Goal: Transaction & Acquisition: Purchase product/service

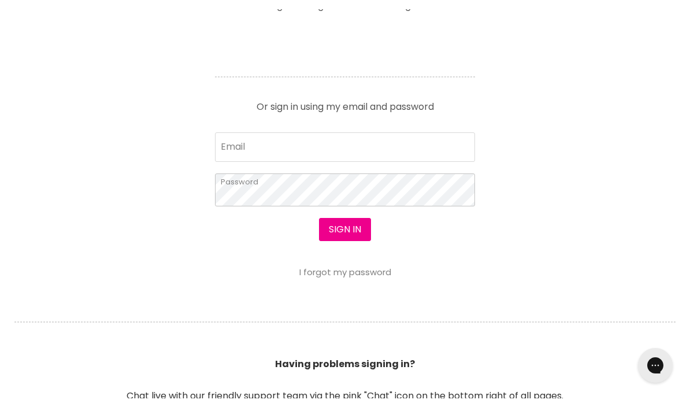
scroll to position [505, 0]
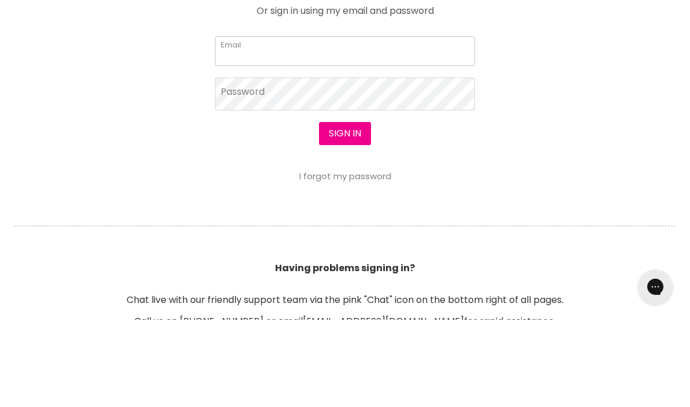
click at [274, 124] on input "Email" at bounding box center [345, 138] width 260 height 29
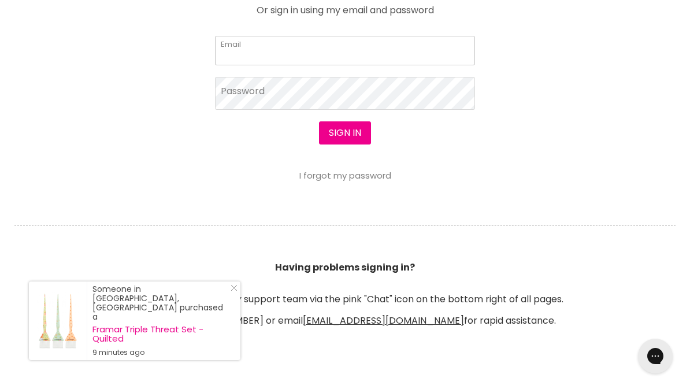
scroll to position [593, 0]
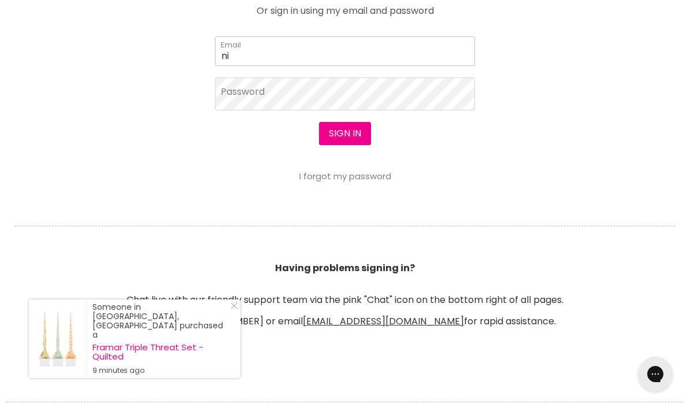
type input "n"
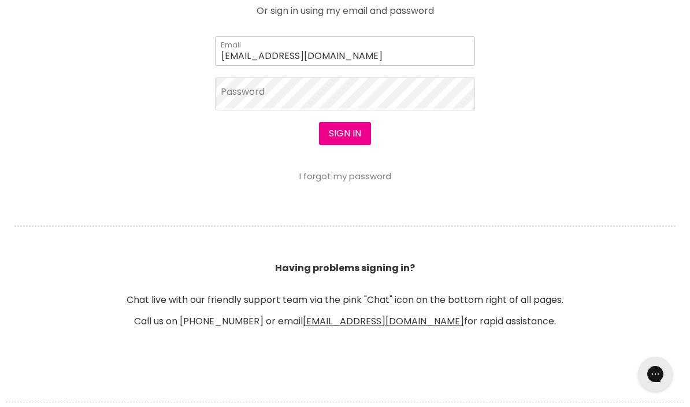
type input "micheleperrett@gmail.com"
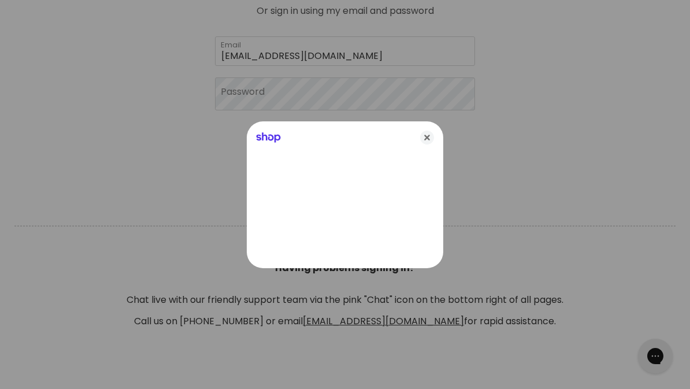
scroll to position [593, 0]
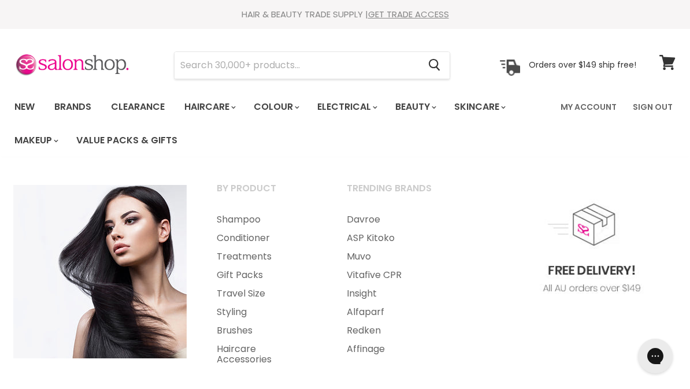
click at [248, 217] on link "Shampoo" at bounding box center [266, 219] width 128 height 18
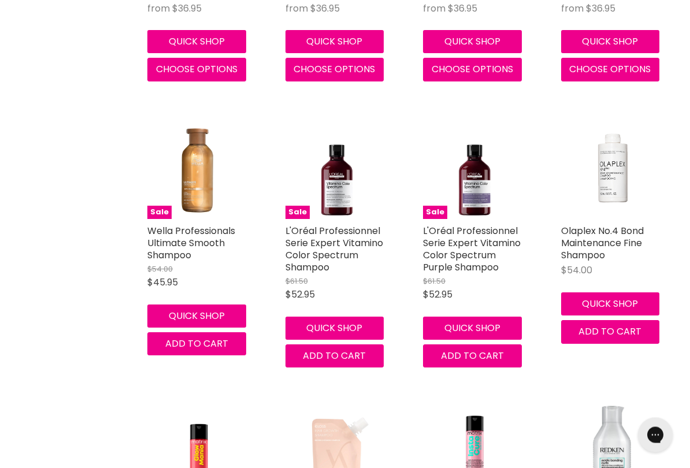
scroll to position [2950, 0]
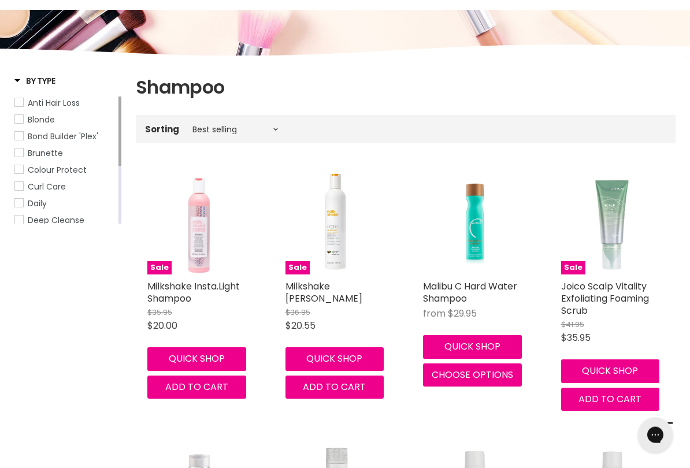
scroll to position [161, 0]
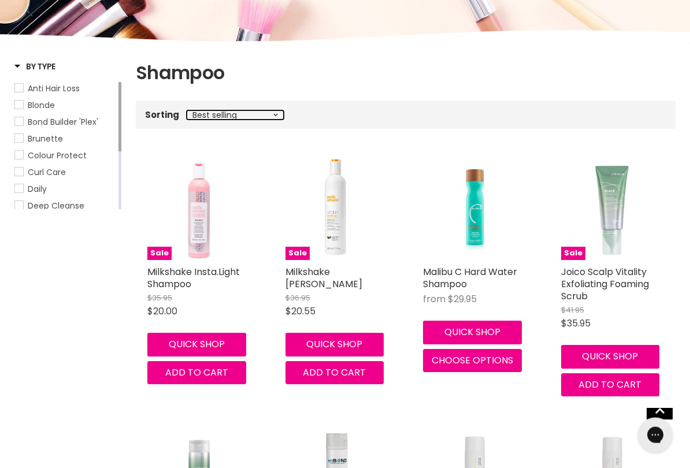
click at [280, 111] on select "Best selling Featured Price, low to high Price, high to low Alphabetically, A-Z…" at bounding box center [235, 115] width 97 height 9
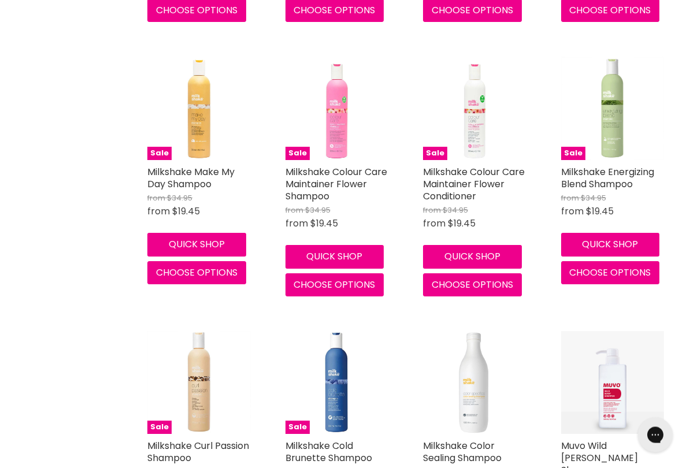
scroll to position [4743, 0]
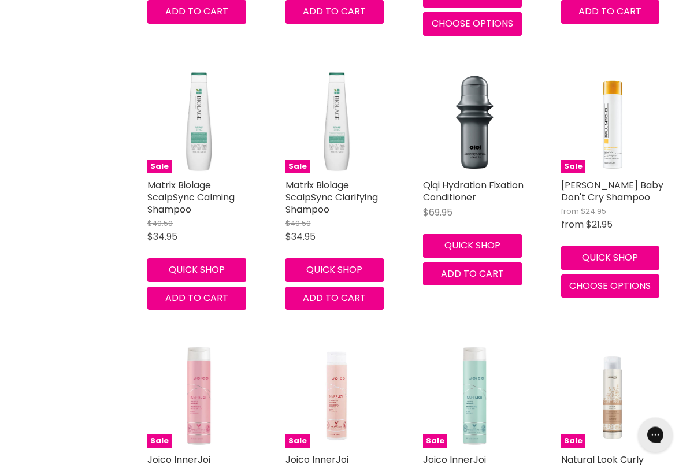
scroll to position [9120, 0]
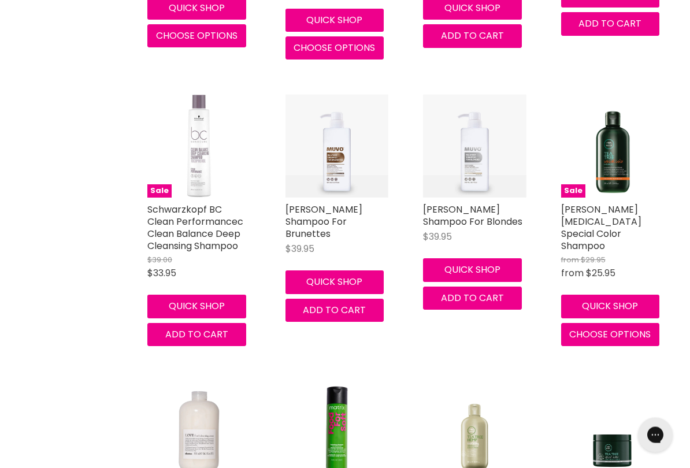
scroll to position [12391, 0]
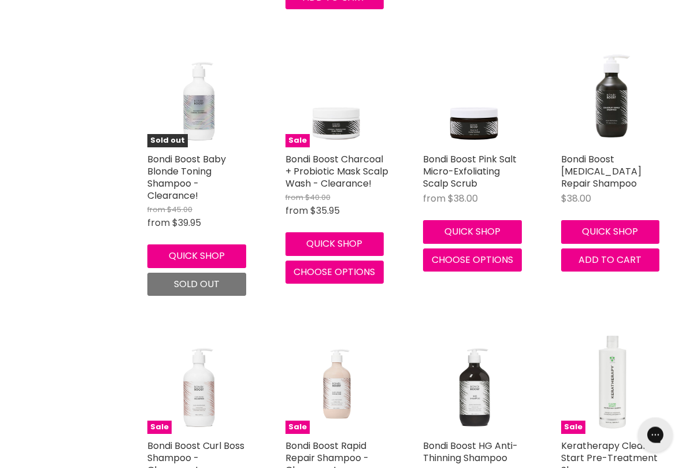
scroll to position [15852, 0]
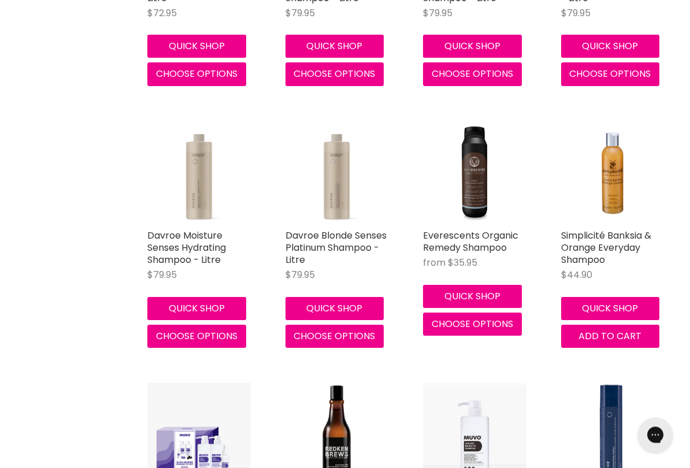
scroll to position [19350, 0]
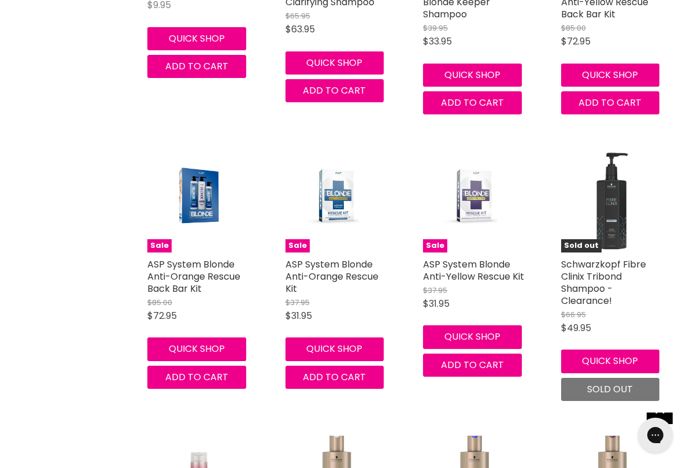
scroll to position [21754, 0]
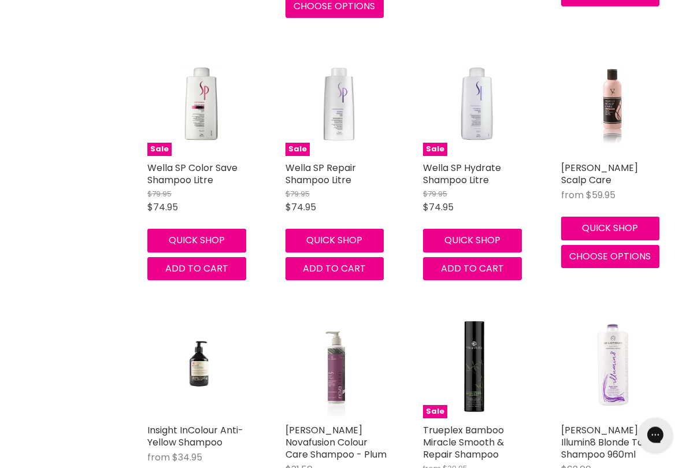
scroll to position [24043, 0]
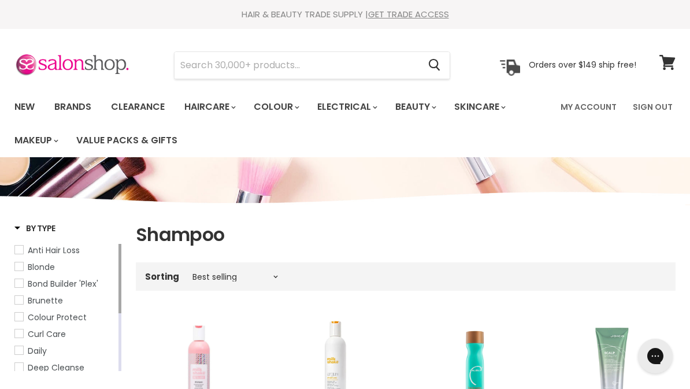
click at [338, 70] on input "Search" at bounding box center [296, 65] width 244 height 27
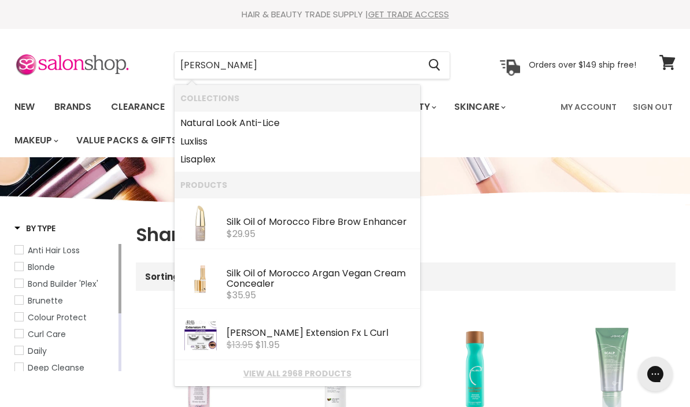
type input "Locked"
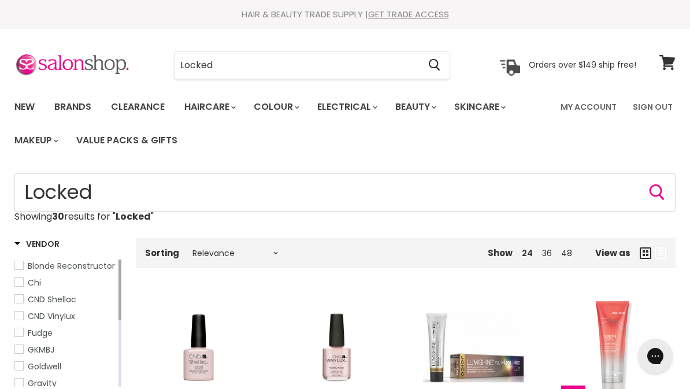
click at [356, 70] on input "Locked" at bounding box center [296, 65] width 244 height 27
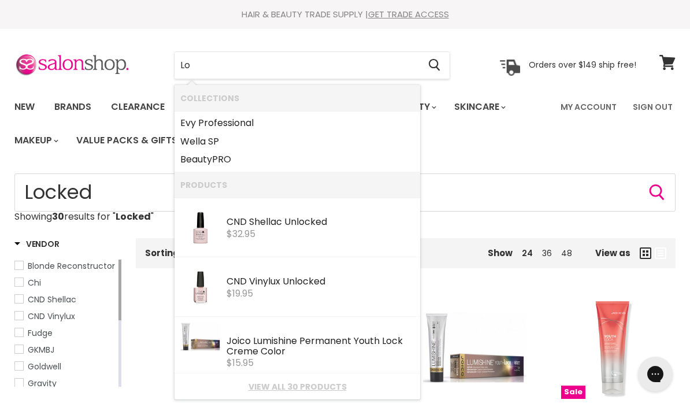
type input "L"
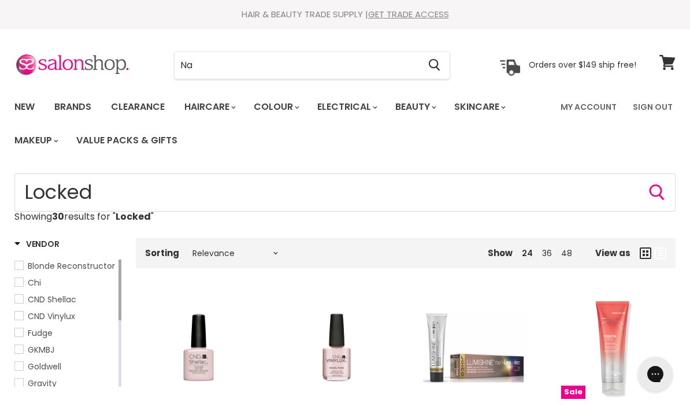
type input "Nak"
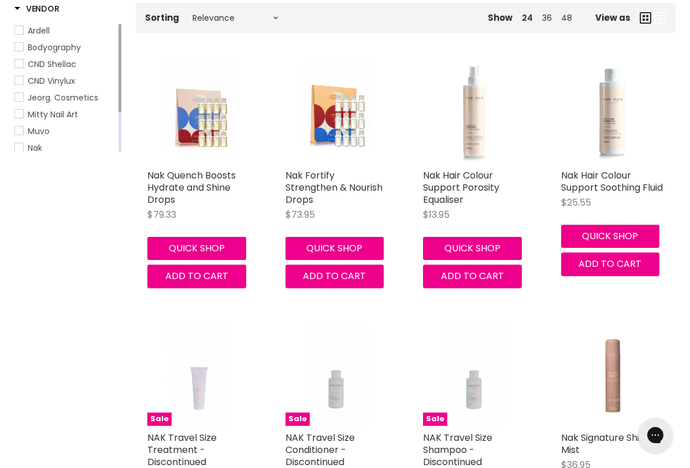
scroll to position [235, 0]
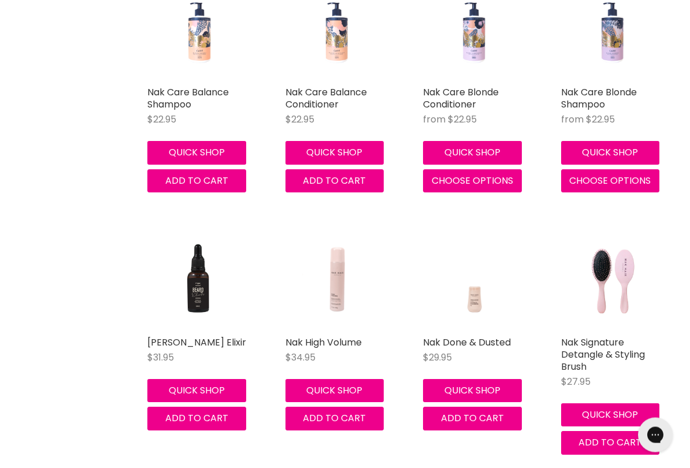
scroll to position [2164, 0]
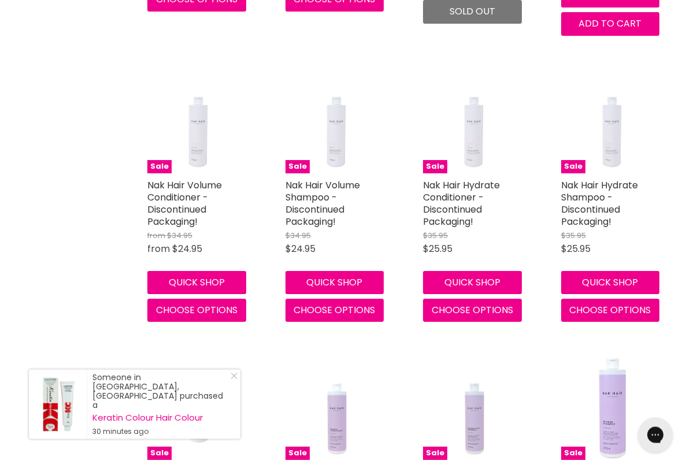
scroll to position [3406, 0]
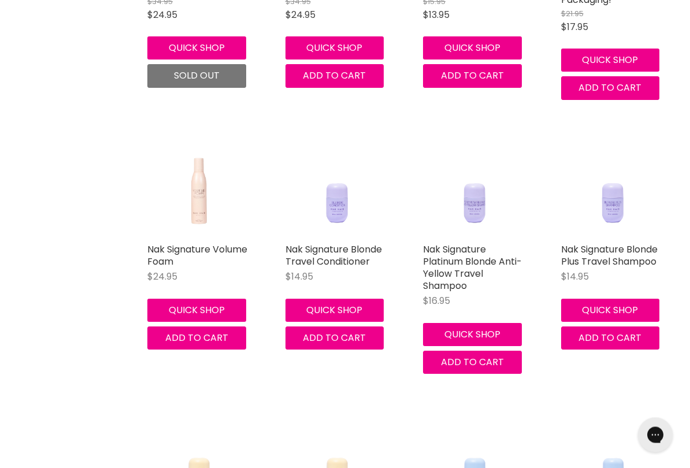
scroll to position [5571, 0]
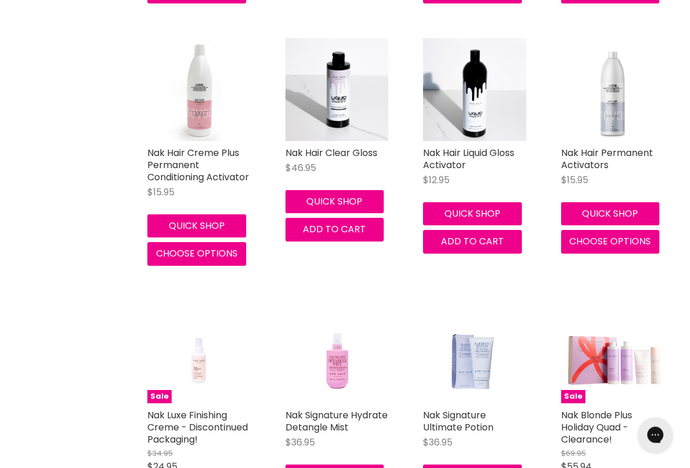
scroll to position [7800, 0]
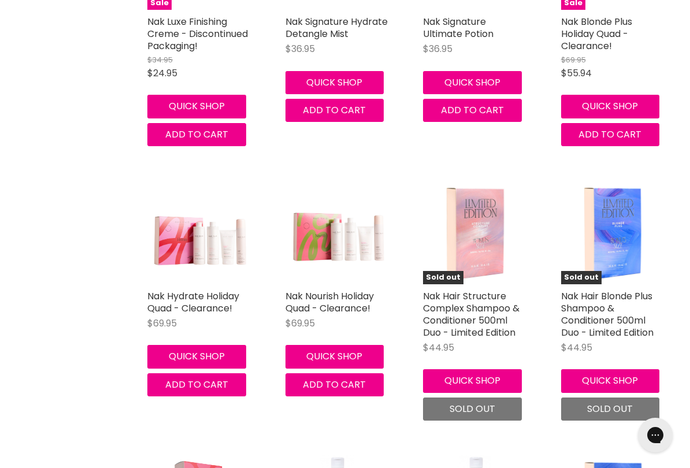
scroll to position [8522, 0]
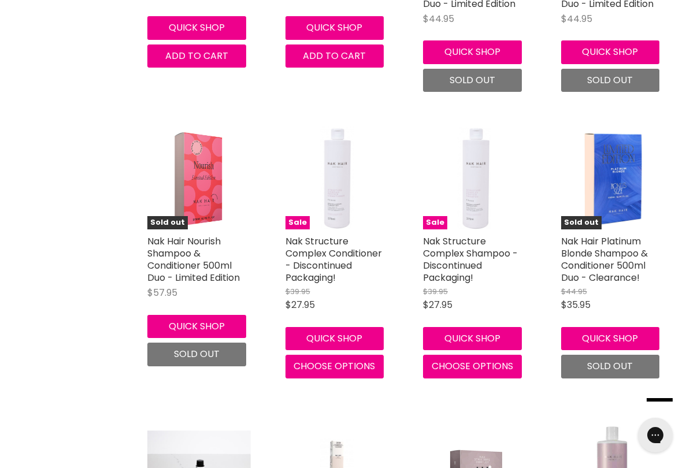
click at [480, 238] on link "Nak Structure Complex Shampoo - Discontinued Packaging!" at bounding box center [470, 260] width 95 height 50
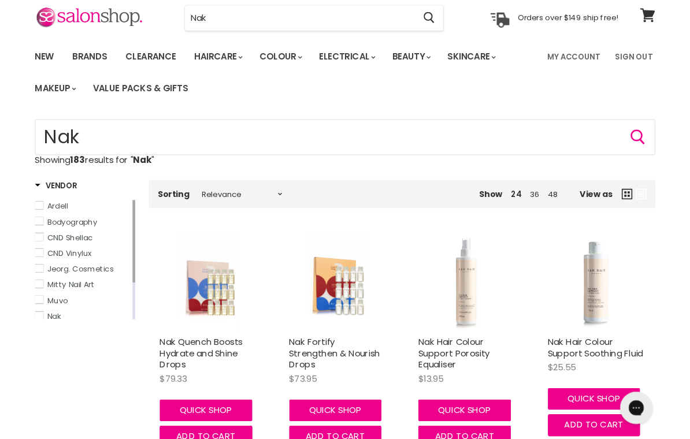
scroll to position [35, 0]
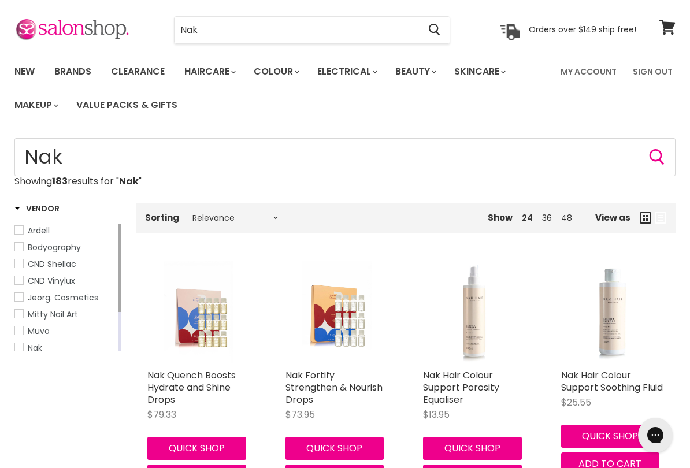
click at [328, 29] on input "Nak" at bounding box center [296, 30] width 244 height 27
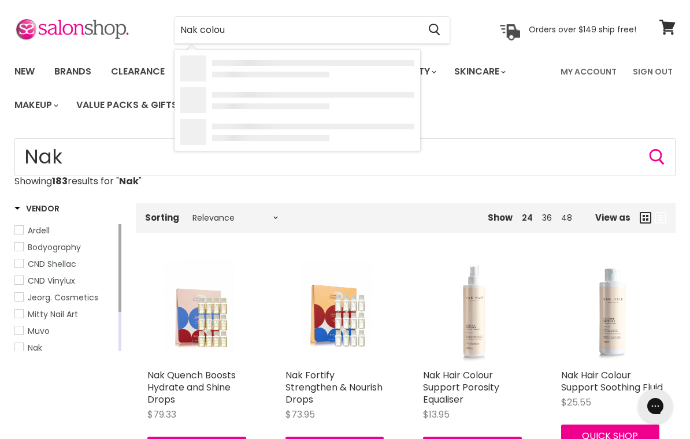
type input "Nak colour"
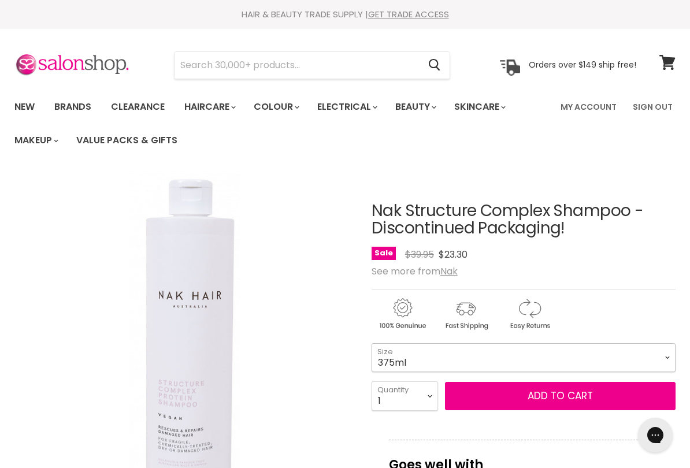
click at [672, 352] on select "375ml" at bounding box center [523, 357] width 304 height 29
click at [657, 355] on select "375ml" at bounding box center [523, 357] width 304 height 29
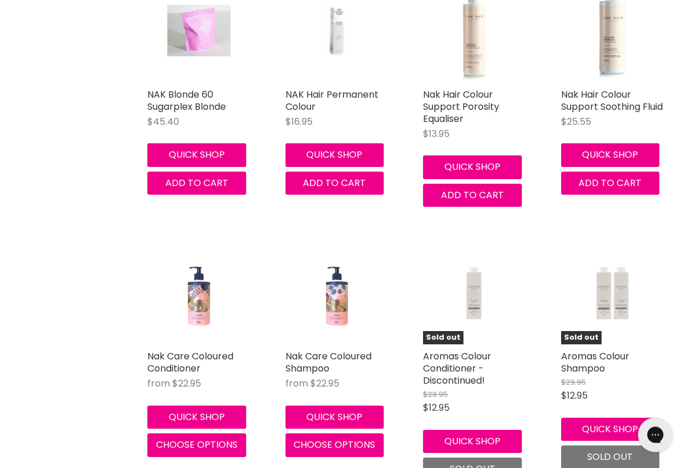
scroll to position [828, 0]
click at [340, 321] on img "Main content" at bounding box center [337, 292] width 24 height 103
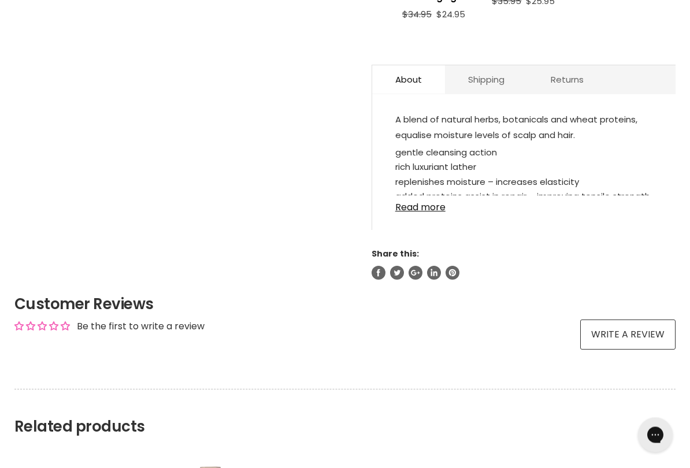
scroll to position [669, 0]
click at [416, 212] on link "Read more" at bounding box center [523, 204] width 257 height 17
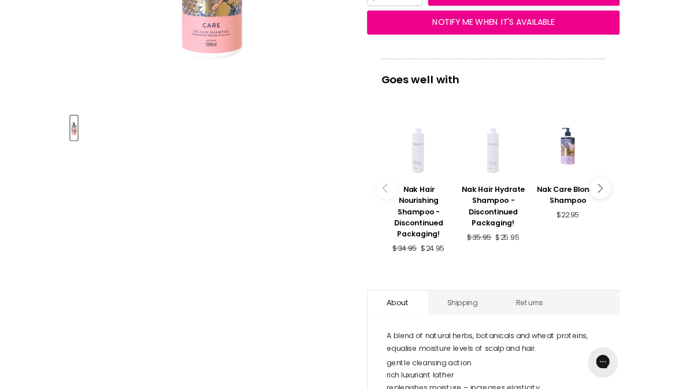
scroll to position [385, 0]
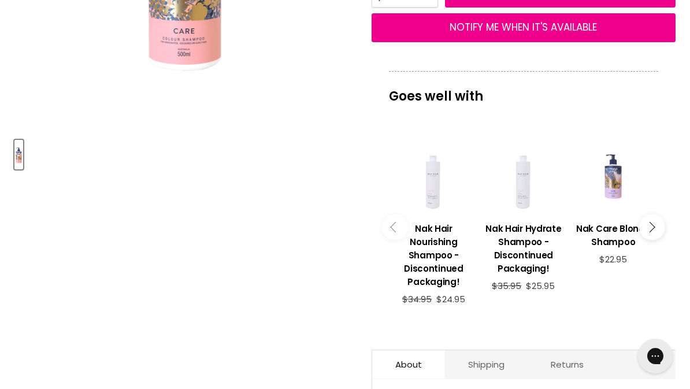
click at [433, 253] on h3 "Nak Hair Nourishing Shampoo - Discontinued Packaging!" at bounding box center [433, 255] width 78 height 66
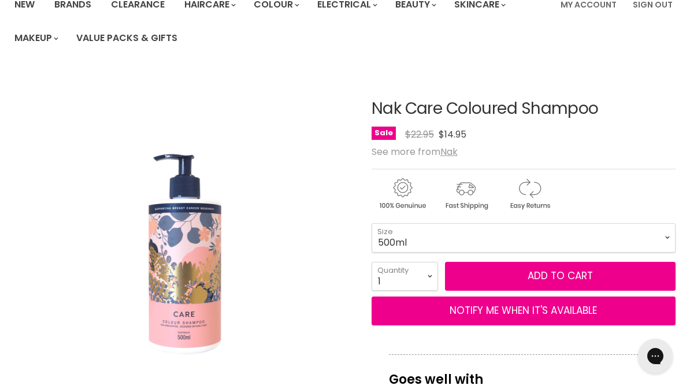
scroll to position [102, 0]
click at [568, 239] on select "500ml 1L" at bounding box center [523, 238] width 304 height 29
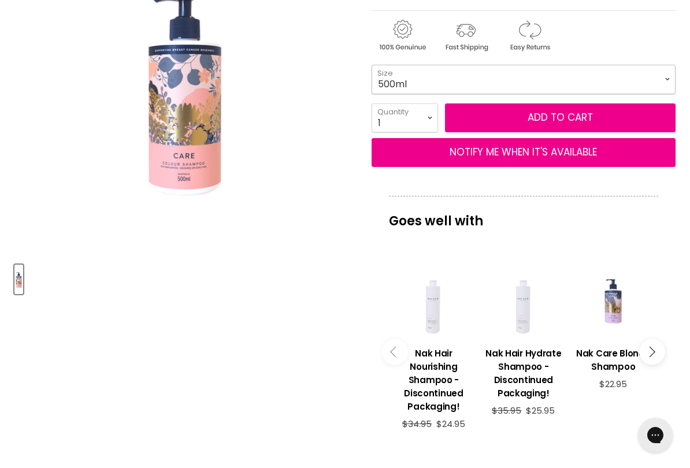
scroll to position [265, 0]
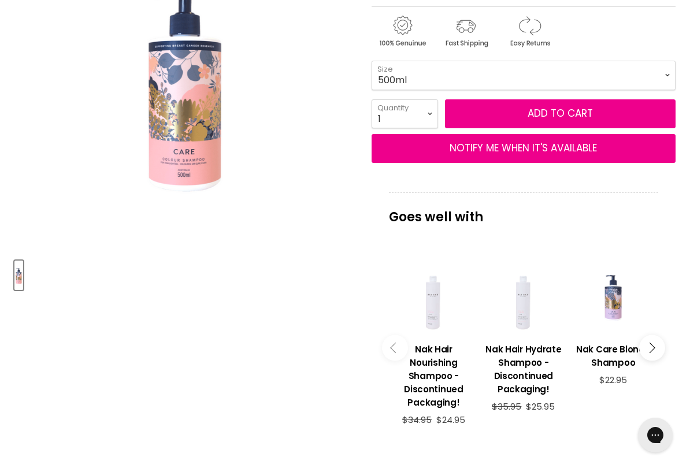
click at [574, 110] on span "Add to cart" at bounding box center [559, 113] width 65 height 14
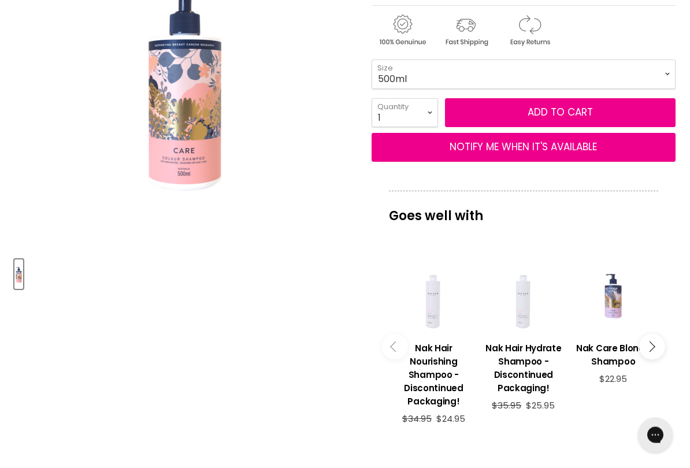
scroll to position [315, 0]
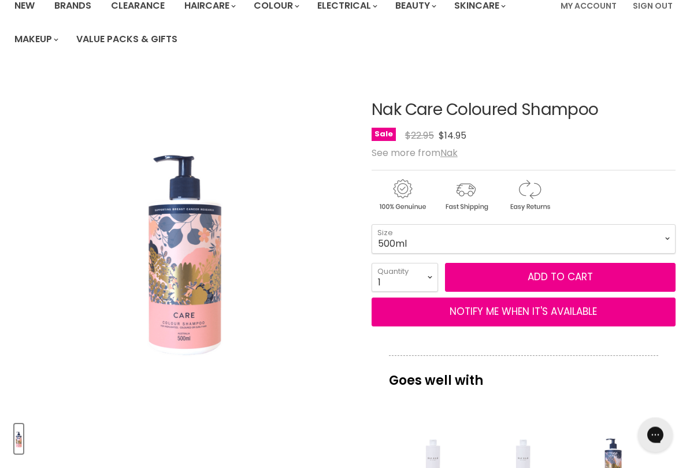
click at [591, 279] on span "Add to cart" at bounding box center [559, 277] width 65 height 14
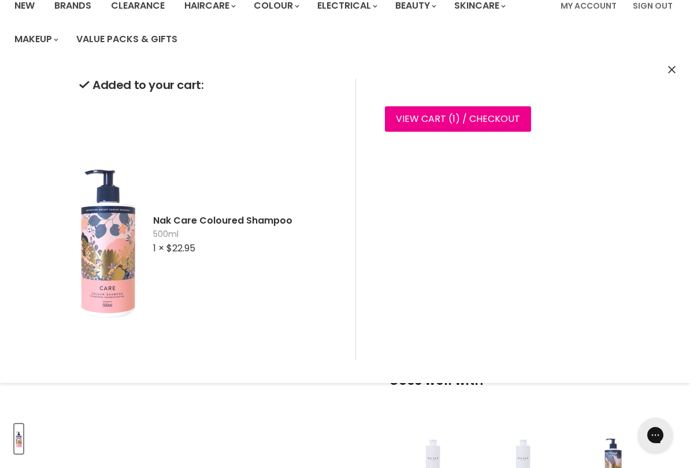
click at [671, 67] on icon "Close" at bounding box center [672, 70] width 8 height 8
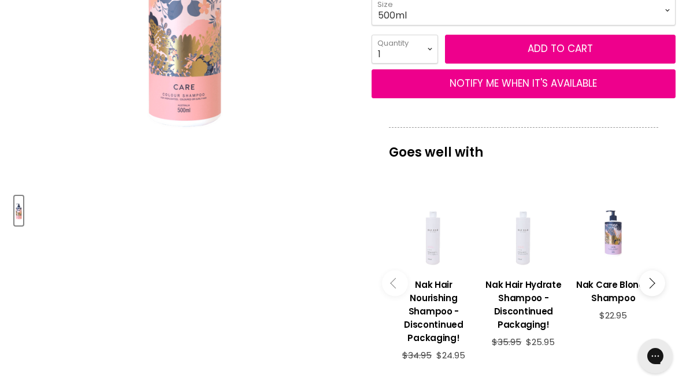
scroll to position [266, 0]
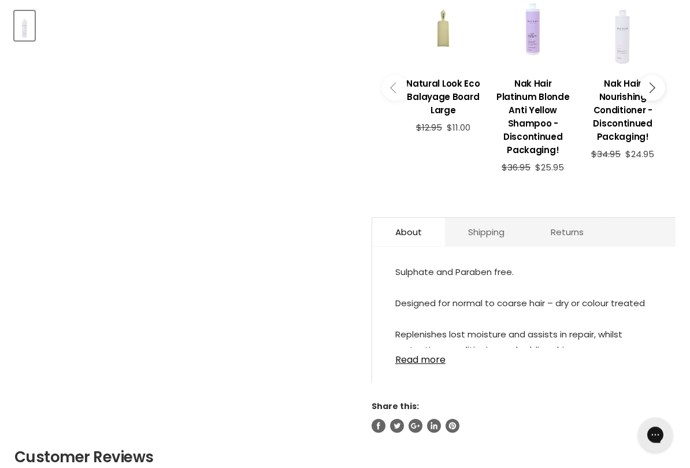
scroll to position [524, 0]
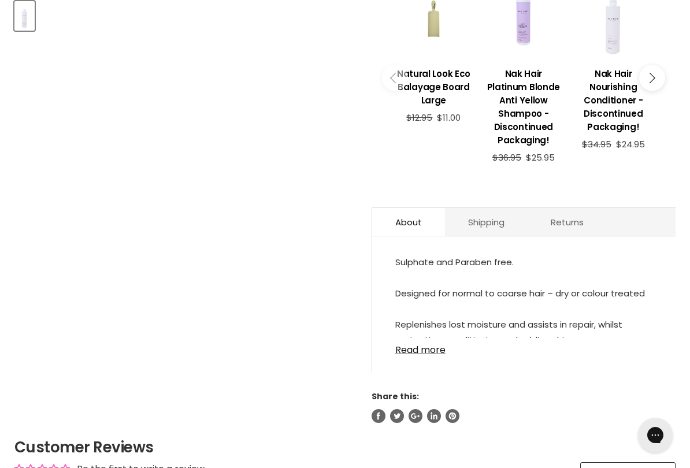
click at [436, 347] on link "Read more" at bounding box center [523, 346] width 257 height 17
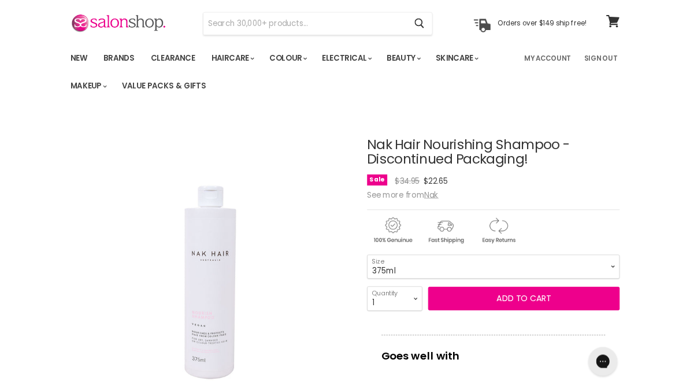
scroll to position [0, 0]
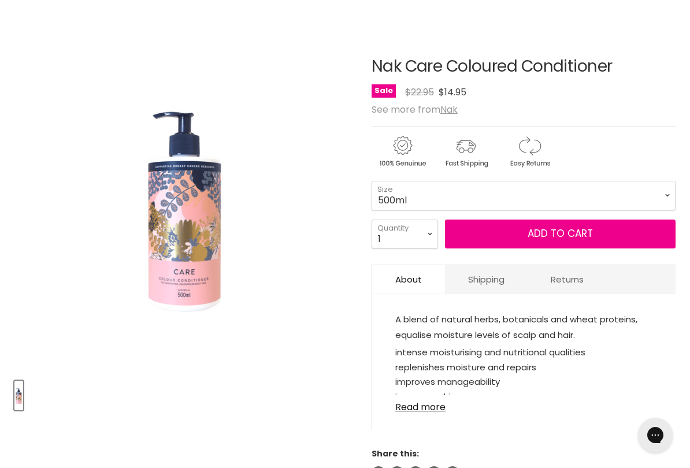
click at [575, 237] on span "Add to cart" at bounding box center [559, 233] width 65 height 14
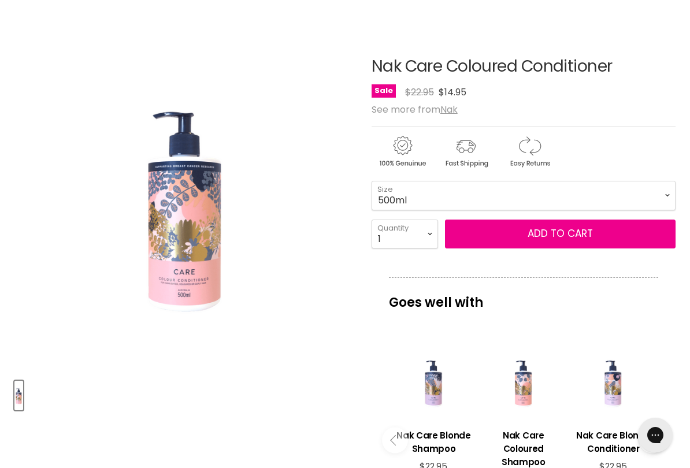
click at [572, 232] on span "Add to cart" at bounding box center [559, 233] width 65 height 14
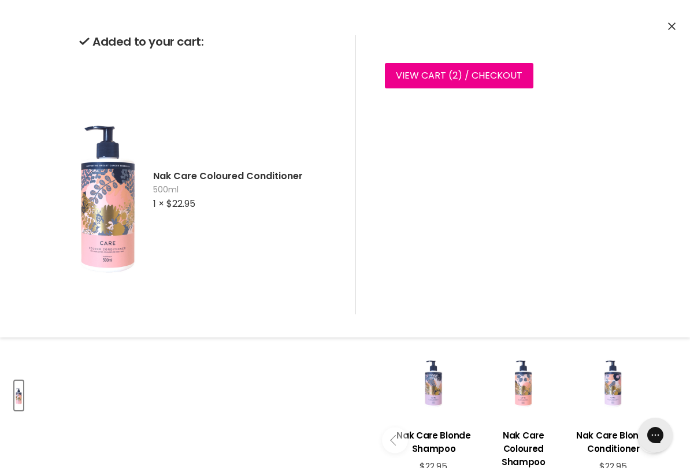
click at [672, 27] on icon "Close" at bounding box center [672, 27] width 8 height 8
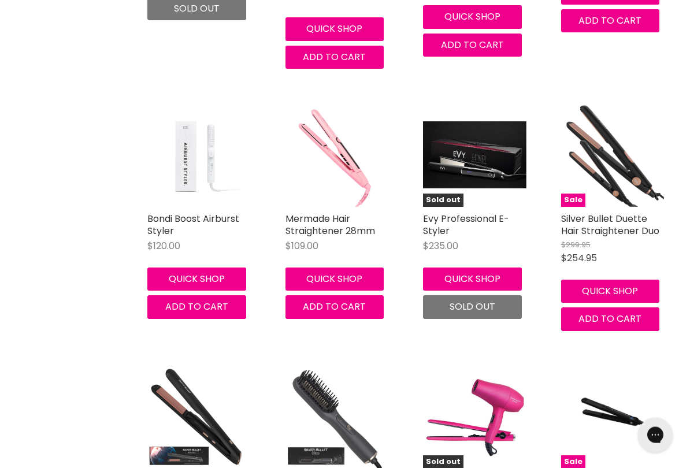
scroll to position [1300, 0]
click at [617, 230] on link "Silver Bullet Duette Hair Straightener Duo" at bounding box center [610, 224] width 98 height 25
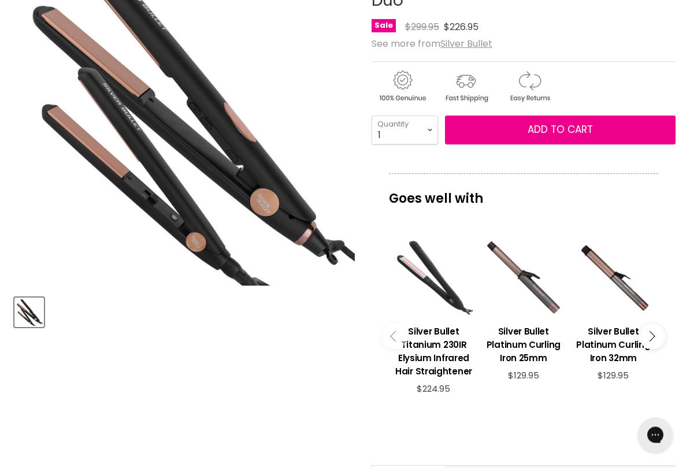
scroll to position [228, 0]
click at [453, 359] on h3 "Silver Bullet Titanium 230IR Elysium Infrared Hair Straightener" at bounding box center [433, 351] width 78 height 53
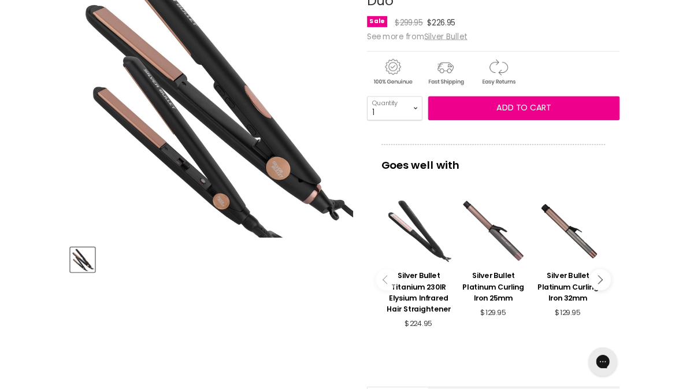
scroll to position [260, 0]
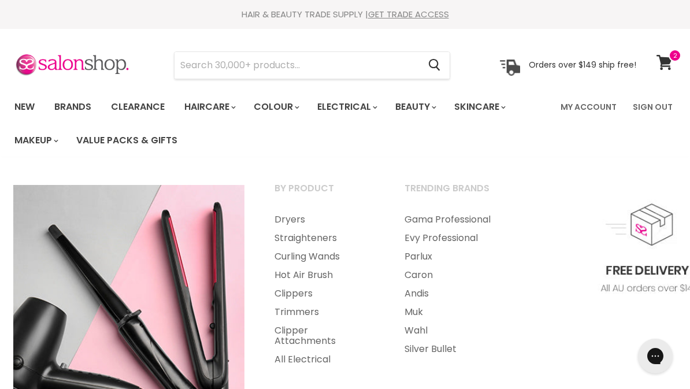
click at [297, 221] on link "Dryers" at bounding box center [324, 219] width 128 height 18
click at [298, 217] on link "Dryers" at bounding box center [324, 219] width 128 height 18
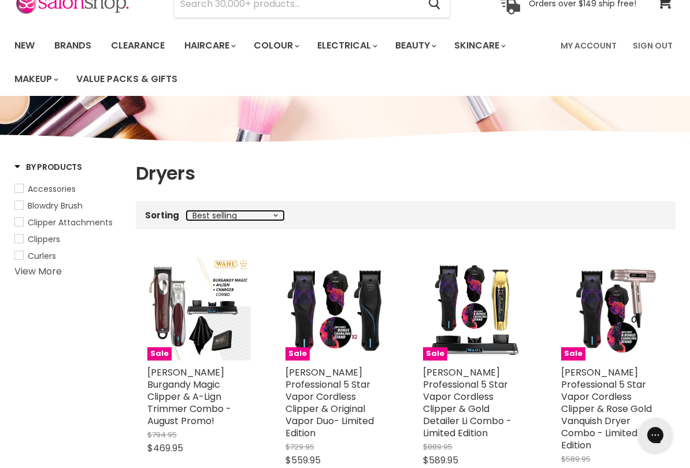
click at [270, 212] on select "Best selling Featured Price, low to high Price, high to low Alphabetically, A-Z…" at bounding box center [235, 215] width 97 height 9
select select "title-descending"
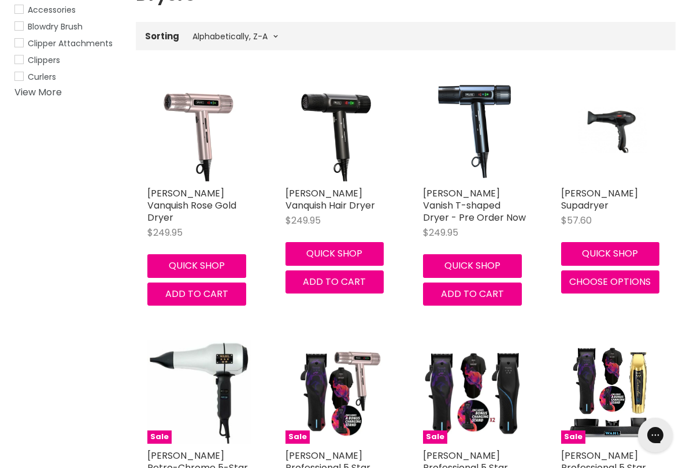
scroll to position [242, 0]
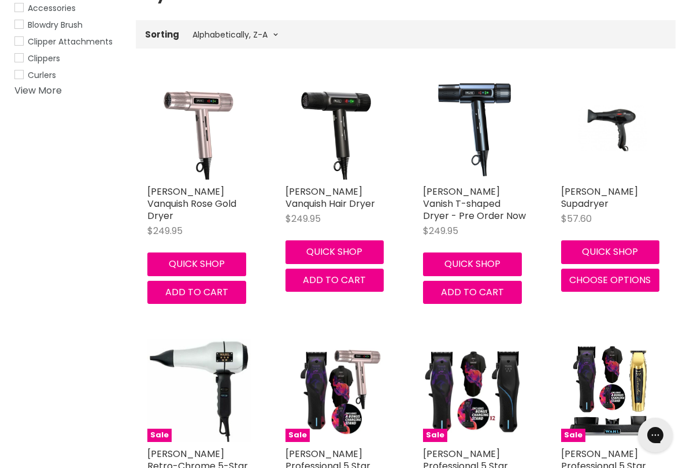
click at [599, 185] on link "[PERSON_NAME] Supadryer" at bounding box center [599, 197] width 77 height 25
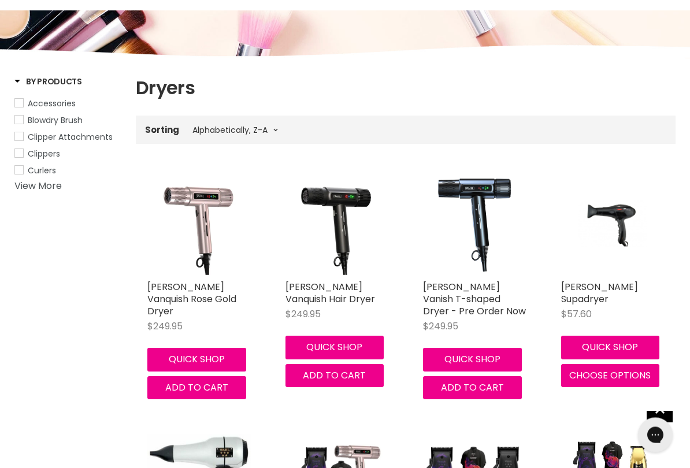
scroll to position [151, 0]
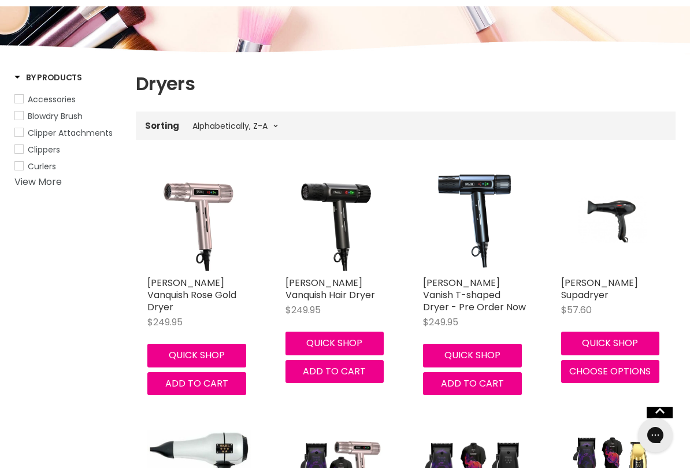
click at [614, 225] on img "Main content" at bounding box center [612, 219] width 69 height 103
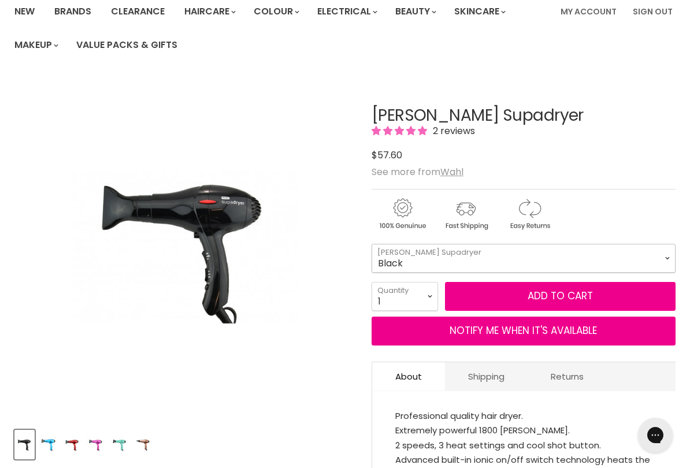
click at [665, 252] on select "Black Blue Copper Duck Egg Purple Red" at bounding box center [523, 258] width 304 height 29
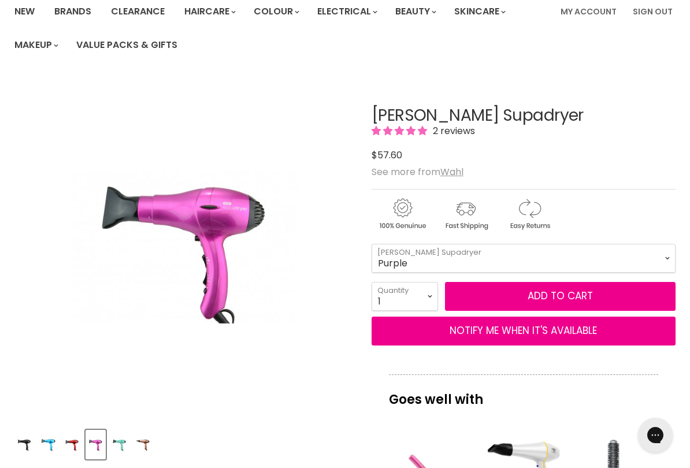
click at [554, 189] on div "Main content" at bounding box center [523, 211] width 304 height 45
click at [661, 260] on select "Black Blue Copper Duck Egg Purple Red" at bounding box center [523, 258] width 304 height 29
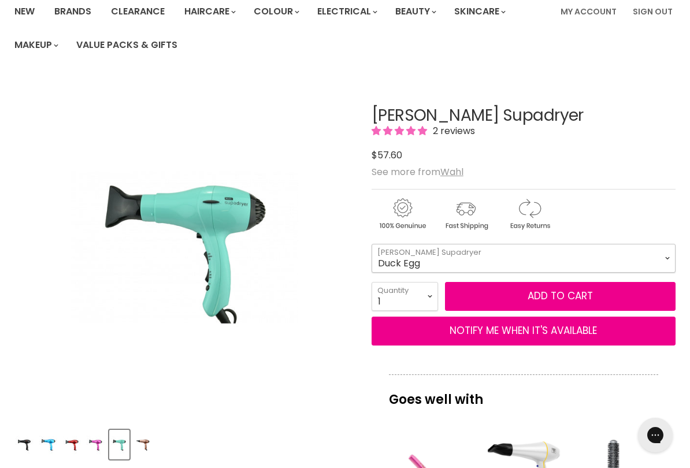
click at [658, 257] on select "Black Blue Copper Duck Egg Purple Red" at bounding box center [523, 258] width 304 height 29
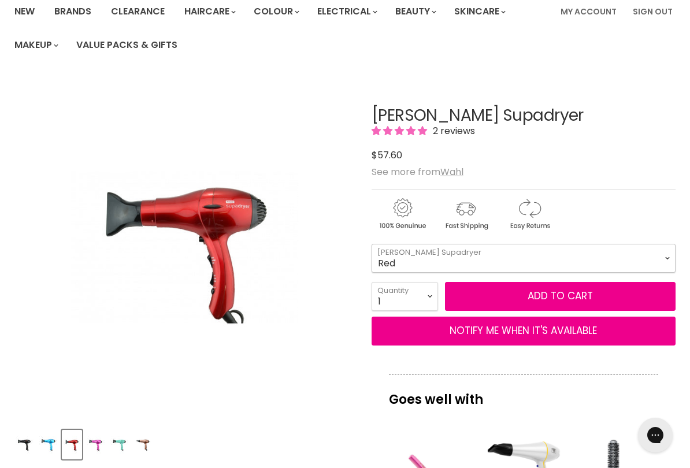
click at [660, 254] on select "Black Blue Copper Duck Egg Purple Red" at bounding box center [523, 258] width 304 height 29
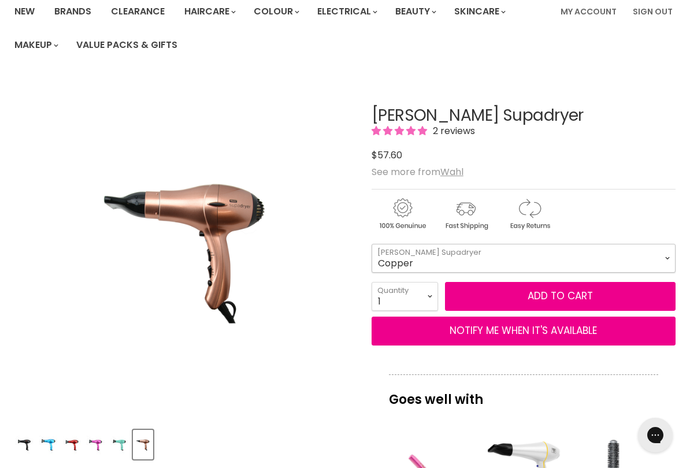
click at [671, 246] on select "Black Blue Copper Duck Egg Purple Red" at bounding box center [523, 258] width 304 height 29
select select "Duck Egg"
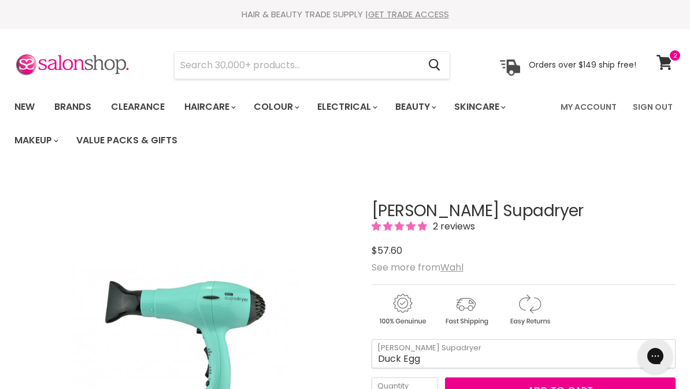
click at [665, 57] on icon at bounding box center [664, 62] width 16 height 15
